Goal: Transaction & Acquisition: Purchase product/service

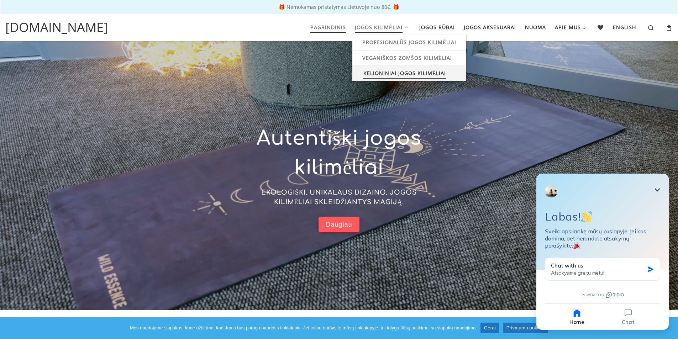
click at [403, 71] on span "Kelioniniai jogos kilimėliai" at bounding box center [405, 72] width 83 height 13
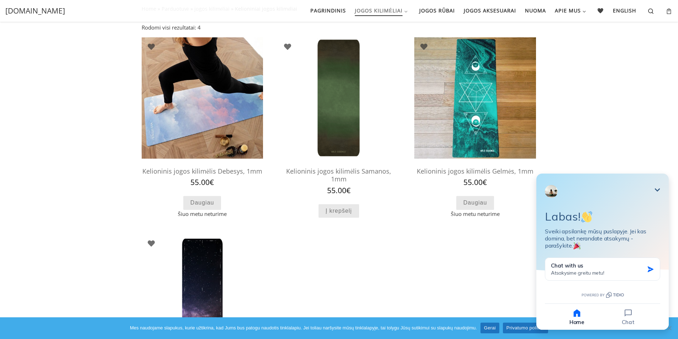
scroll to position [43, 0]
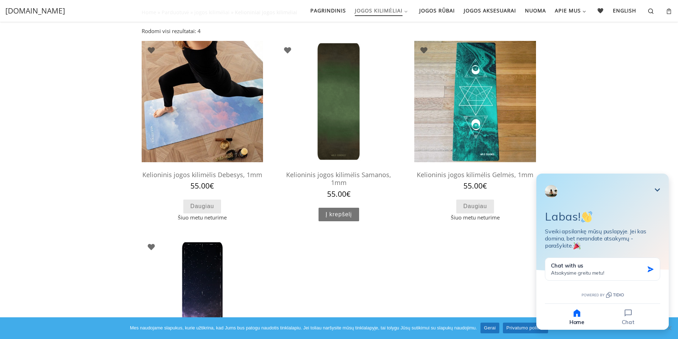
click at [352, 208] on link "Į krepšelį" at bounding box center [339, 215] width 41 height 14
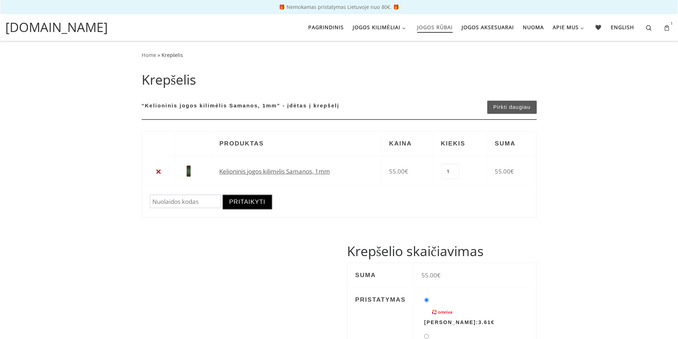
click at [441, 25] on span "Jogos rūbai" at bounding box center [435, 26] width 36 height 13
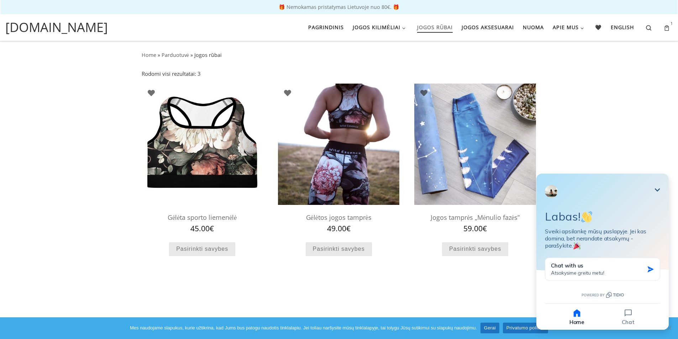
click at [657, 191] on icon "Minimize" at bounding box center [657, 189] width 5 height 3
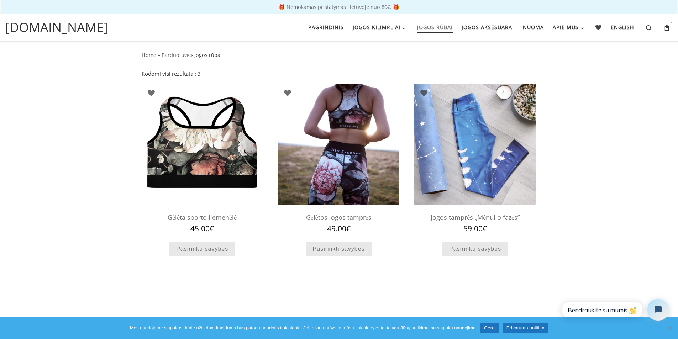
click at [368, 180] on img at bounding box center [338, 144] width 121 height 121
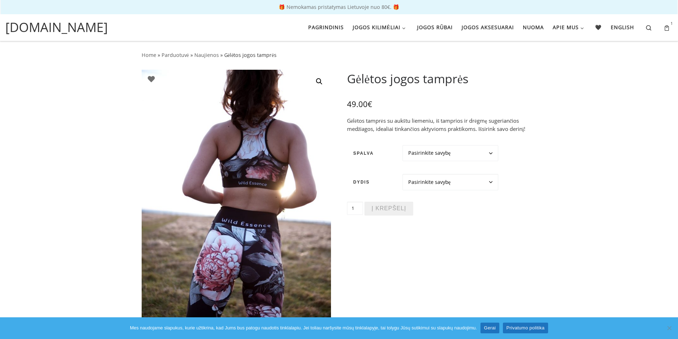
click at [468, 151] on select "Pasirinkite savybę Juoda Balta" at bounding box center [451, 153] width 96 height 16
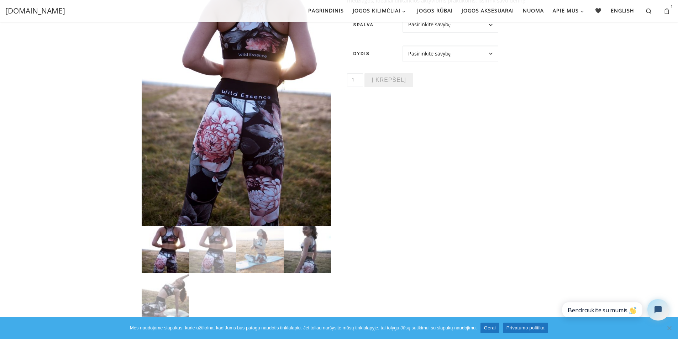
scroll to position [128, 0]
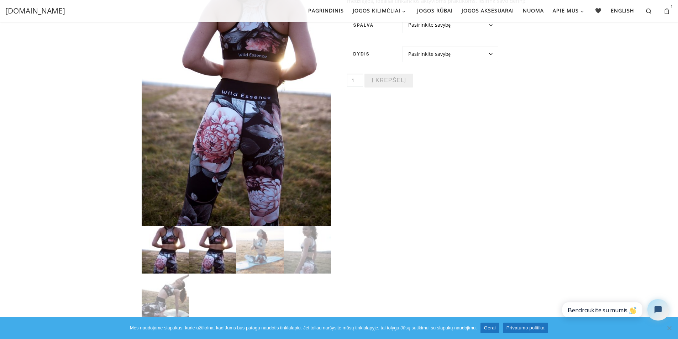
click at [217, 252] on img at bounding box center [212, 249] width 47 height 47
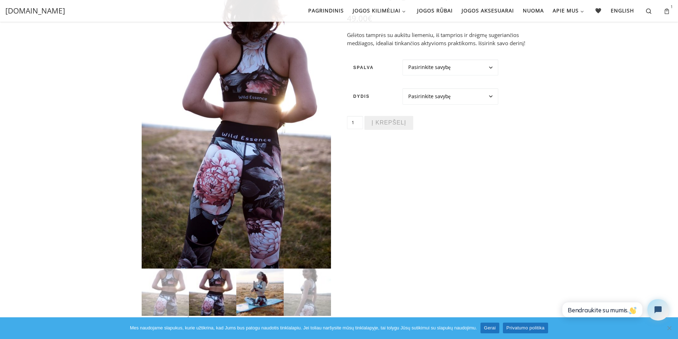
scroll to position [85, 0]
click at [252, 290] on img at bounding box center [259, 292] width 47 height 47
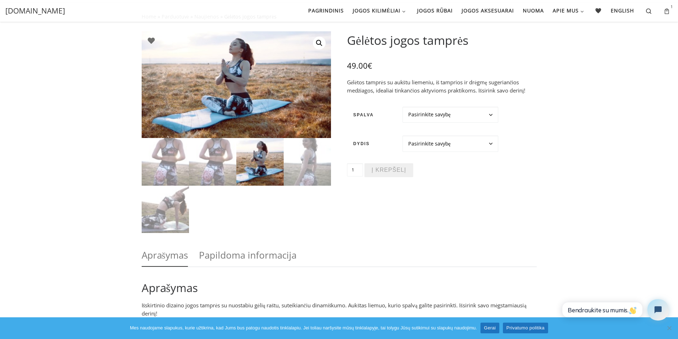
scroll to position [0, 0]
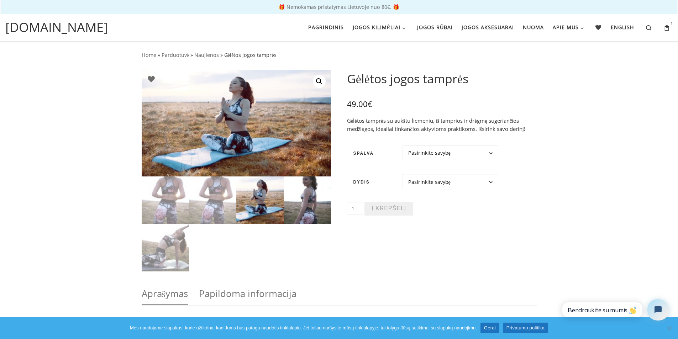
click at [307, 224] on img at bounding box center [307, 200] width 47 height 47
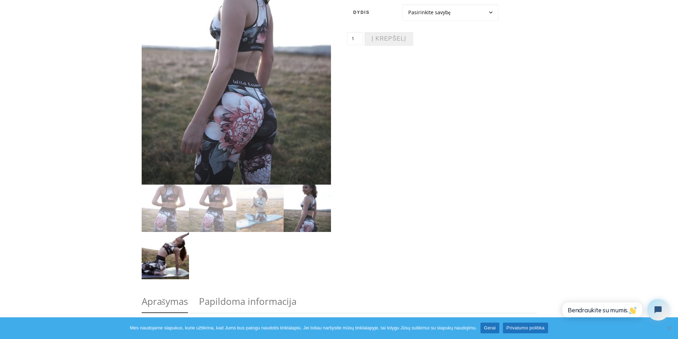
scroll to position [171, 0]
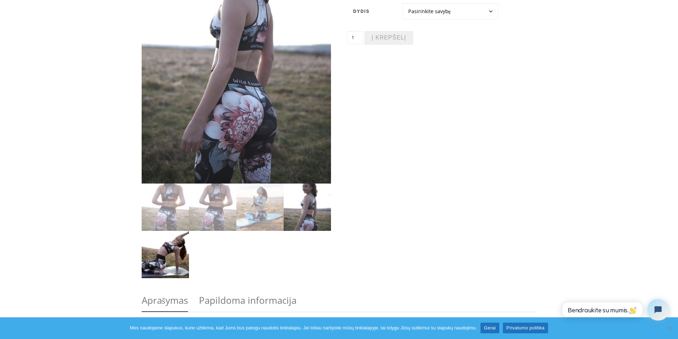
click at [177, 256] on img at bounding box center [165, 254] width 47 height 47
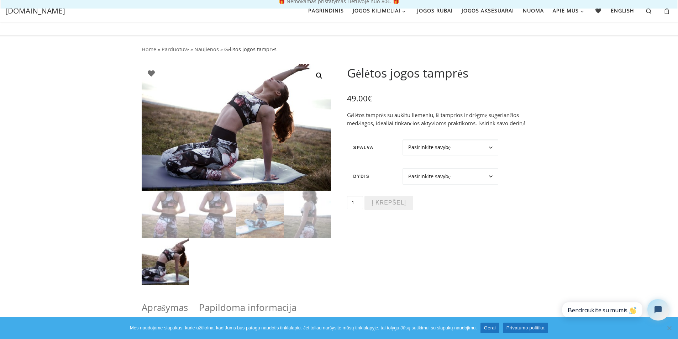
scroll to position [0, 0]
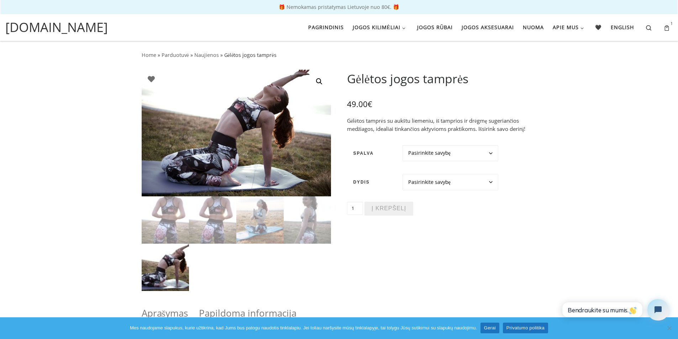
click at [464, 185] on select "Pasirinkite savybę XS S M L XL" at bounding box center [451, 182] width 96 height 16
click at [474, 153] on select "Pasirinkite savybę Juoda Balta" at bounding box center [451, 153] width 96 height 16
click at [207, 229] on img at bounding box center [212, 220] width 47 height 47
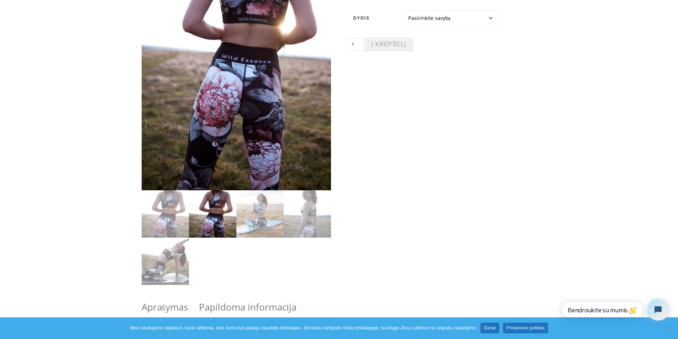
scroll to position [171, 0]
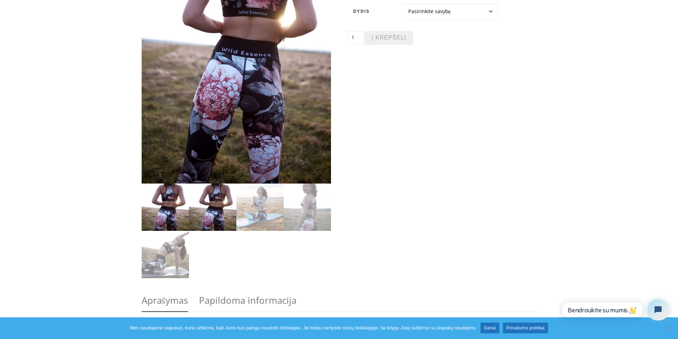
click at [156, 207] on img at bounding box center [165, 207] width 47 height 47
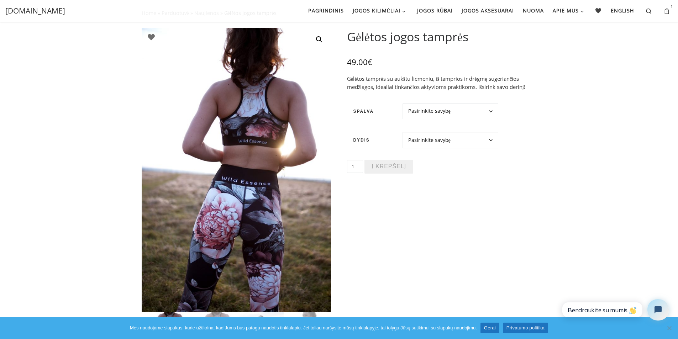
scroll to position [0, 0]
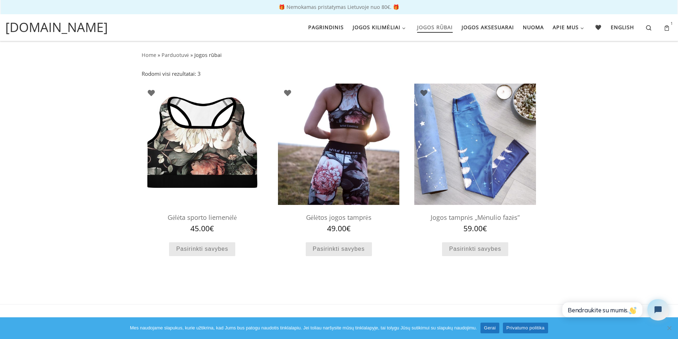
click at [192, 191] on img at bounding box center [202, 144] width 121 height 121
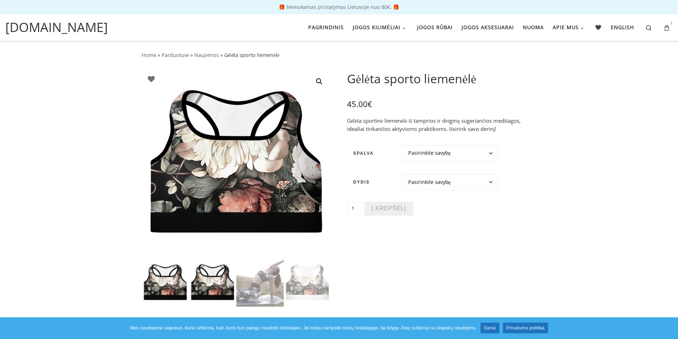
click at [219, 271] on img at bounding box center [212, 283] width 47 height 47
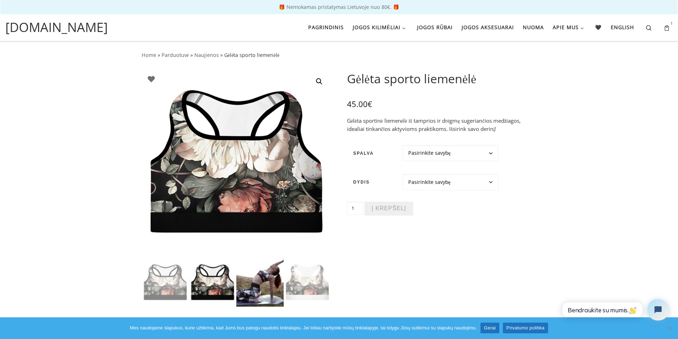
click at [248, 277] on img at bounding box center [259, 283] width 47 height 47
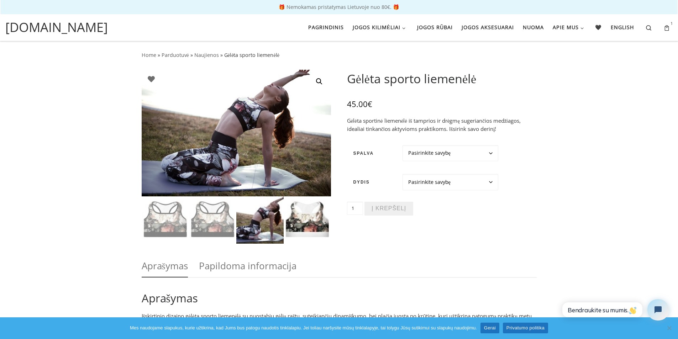
click at [295, 227] on img at bounding box center [307, 220] width 47 height 47
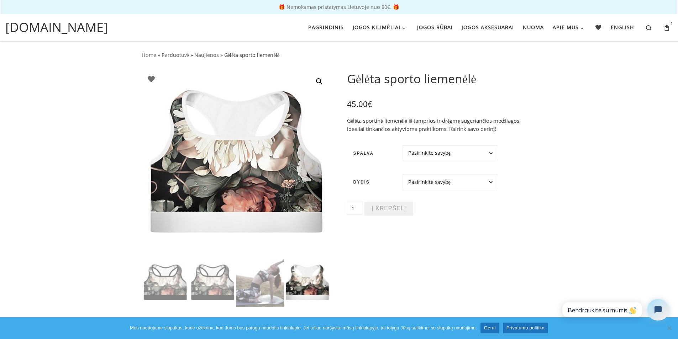
click at [317, 281] on img at bounding box center [307, 283] width 47 height 47
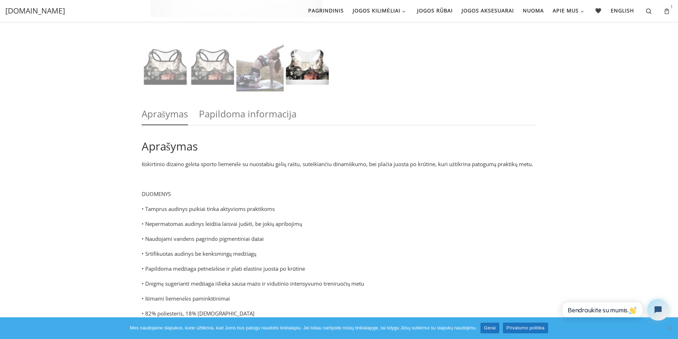
scroll to position [214, 0]
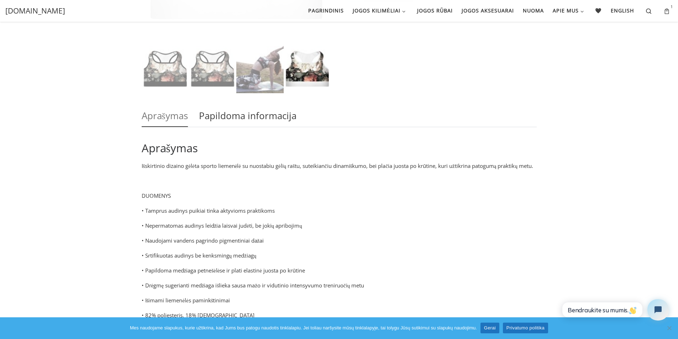
click at [216, 121] on link "Papildoma informacija" at bounding box center [248, 116] width 98 height 24
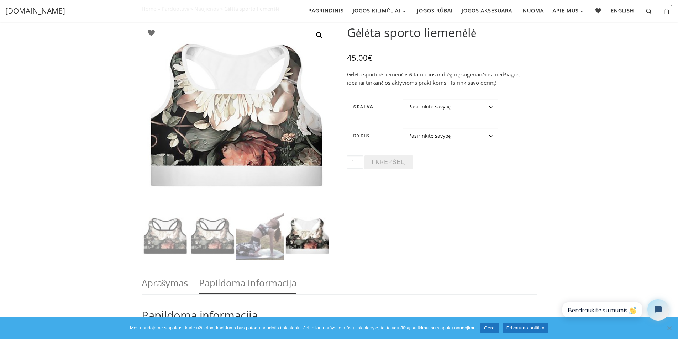
scroll to position [43, 0]
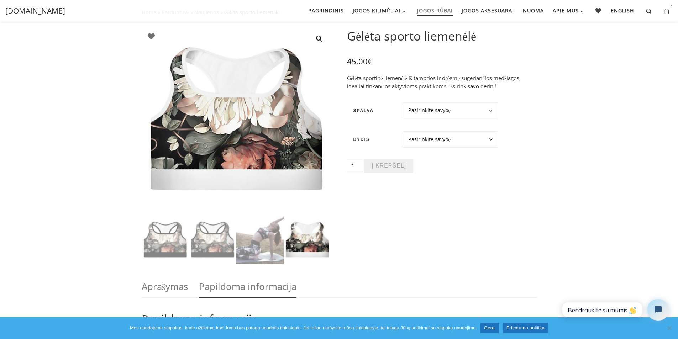
click at [436, 11] on span "Jogos rūbai" at bounding box center [435, 9] width 36 height 13
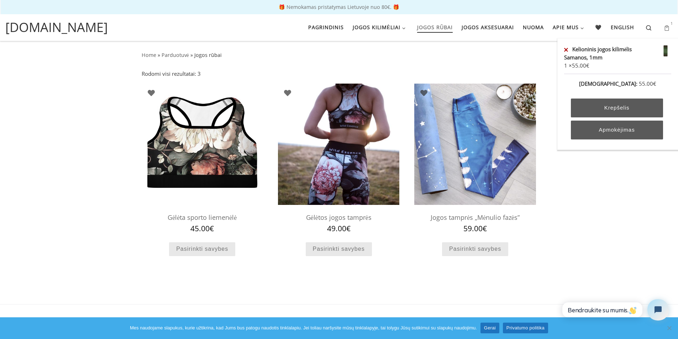
click at [666, 27] on icon at bounding box center [666, 28] width 7 height 8
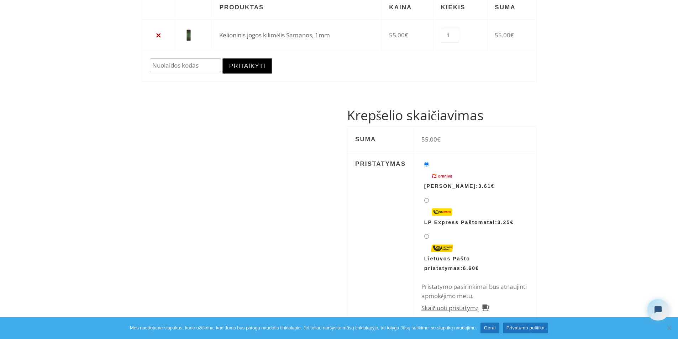
scroll to position [128, 0]
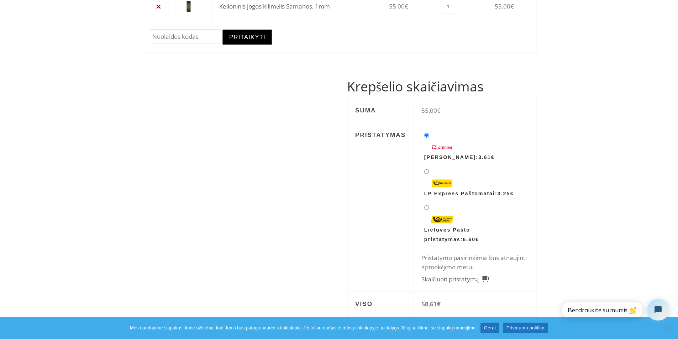
click at [427, 172] on input "LP Express Paštomatai: 3.25 €" at bounding box center [426, 172] width 5 height 5
radio input "true"
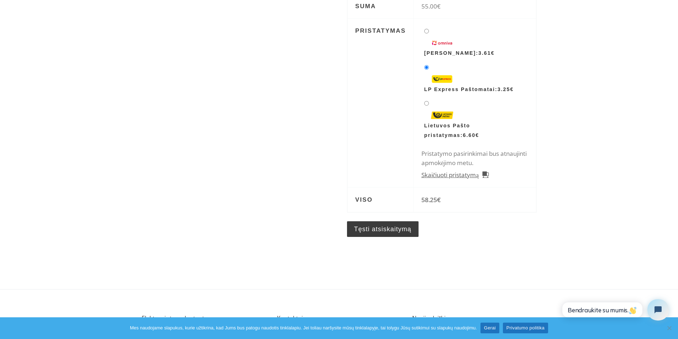
scroll to position [333, 0]
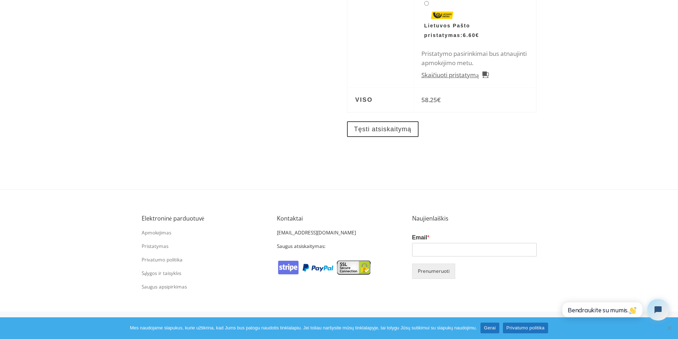
click at [387, 135] on link "Tęsti atsiskaitymą" at bounding box center [383, 129] width 72 height 16
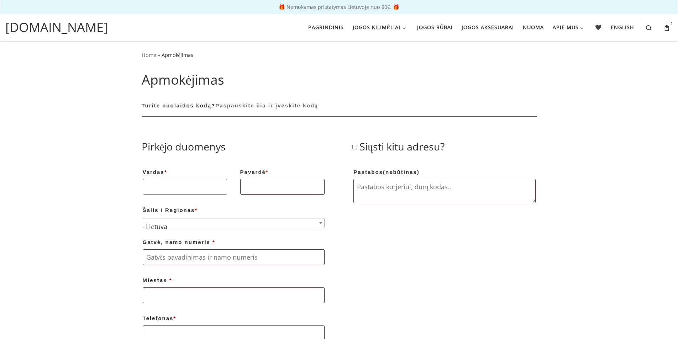
click at [188, 182] on input "Vardas *" at bounding box center [185, 187] width 84 height 16
type input "[PERSON_NAME]"
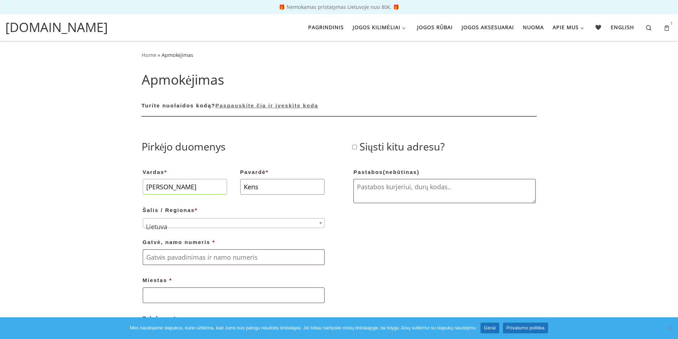
type input "Kenstaviciene"
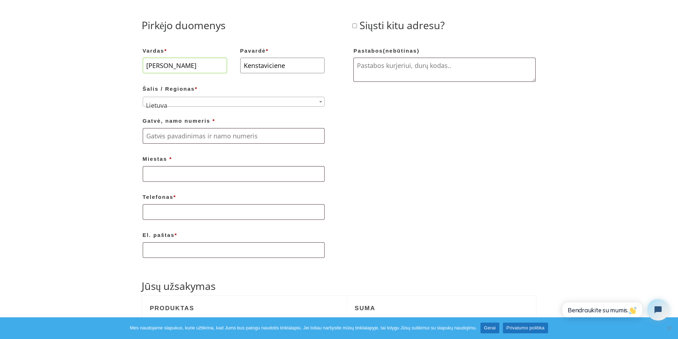
scroll to position [128, 0]
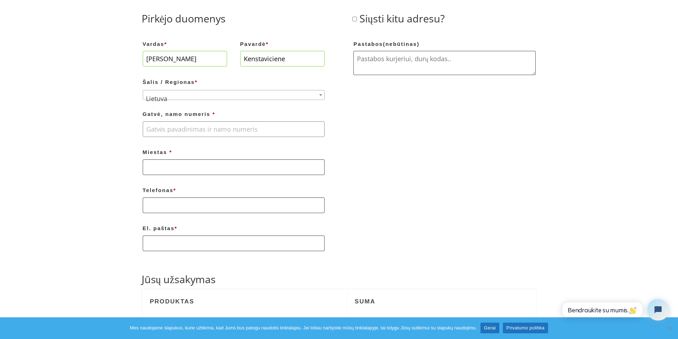
click at [236, 132] on input "Gatvė, namo numeris *" at bounding box center [234, 129] width 182 height 16
type input "Ugnes 27"
click at [233, 163] on input "Miestas *" at bounding box center [234, 168] width 182 height 16
type input "[GEOGRAPHIC_DATA]"
click at [231, 204] on input "Telefonas *" at bounding box center [234, 206] width 182 height 16
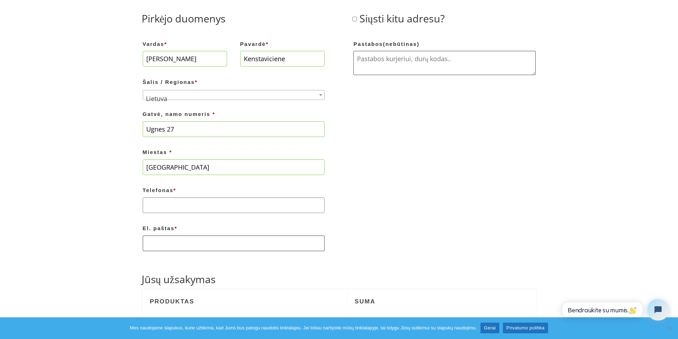
type input "[PHONE_NUMBER]"
click at [194, 246] on input "El. paštas *" at bounding box center [234, 244] width 182 height 16
type input "[EMAIL_ADDRESS][DOMAIN_NAME]"
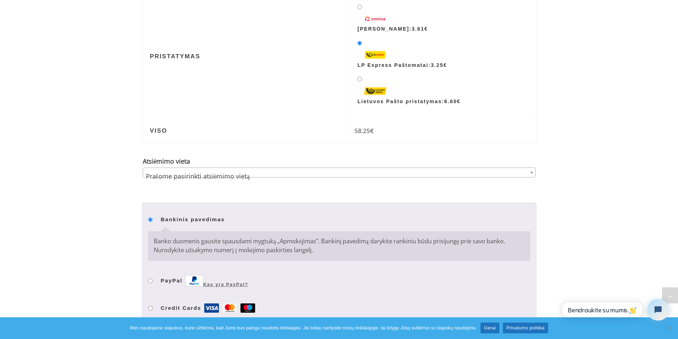
scroll to position [513, 0]
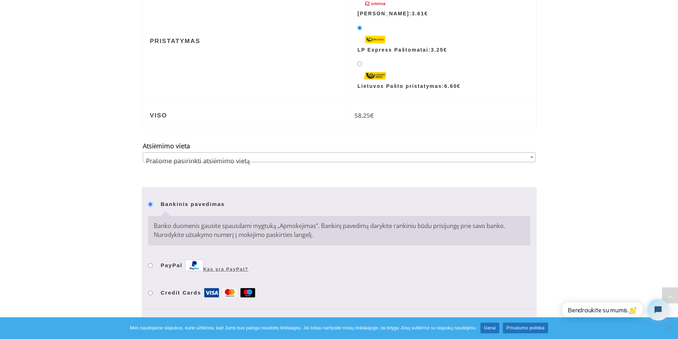
click at [295, 160] on span "Prašome pasirinkti atsiėmimo vietą" at bounding box center [339, 161] width 392 height 16
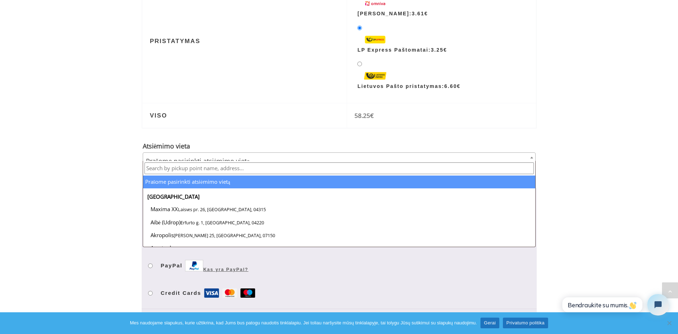
click at [293, 171] on input "text" at bounding box center [340, 168] width 390 height 12
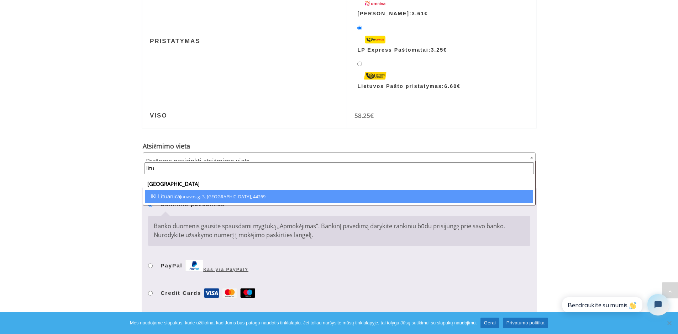
type input "litu"
select select "0213"
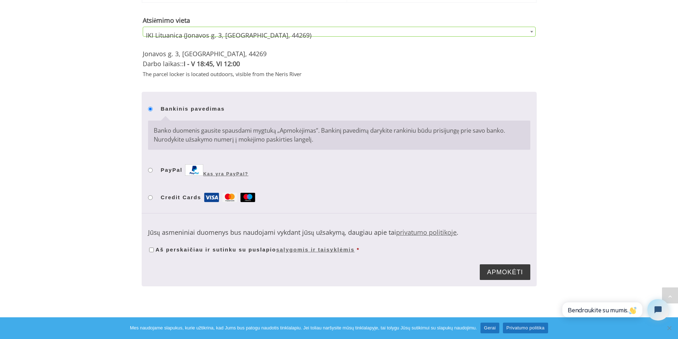
scroll to position [641, 0]
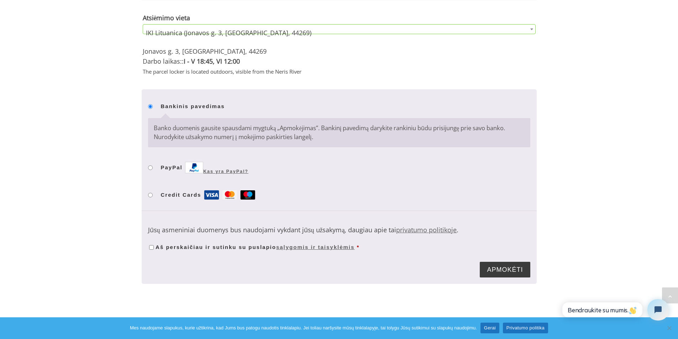
click at [152, 246] on input "Aš perskaičiau ir sutinku su puslapio sąlygomis ir taisyklėmis *" at bounding box center [151, 247] width 5 height 5
checkbox input "true"
click at [497, 267] on button "Apmokėti" at bounding box center [505, 270] width 50 height 16
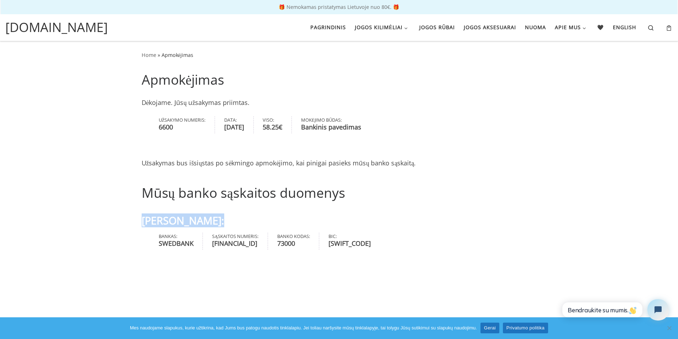
drag, startPoint x: 210, startPoint y: 221, endPoint x: 134, endPoint y: 223, distance: 76.9
copy h3 "[PERSON_NAME]"
drag, startPoint x: 284, startPoint y: 245, endPoint x: 212, endPoint y: 246, distance: 71.9
click at [212, 246] on strong "[FINANCIAL_ID]" at bounding box center [235, 244] width 46 height 10
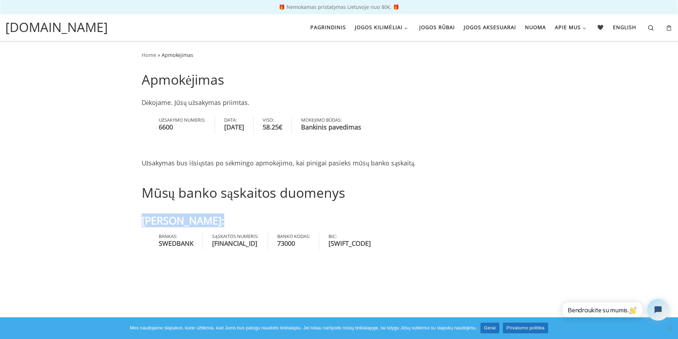
copy strong "[FINANCIAL_ID]"
drag, startPoint x: 159, startPoint y: 127, endPoint x: 144, endPoint y: 127, distance: 15.0
click at [144, 127] on ul "Užsakymo numeris: 6600 Data: [DATE] Viso: 58.25 € Mokėjimo būdas: Bankinis pave…" at bounding box center [339, 127] width 395 height 26
copy strong "6600"
